Goal: Go to known website: Access a specific website the user already knows

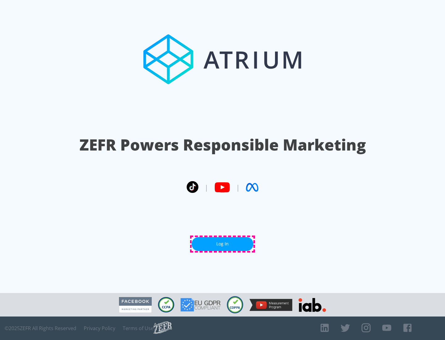
click at [222, 244] on link "Log In" at bounding box center [223, 244] width 62 height 14
